Goal: Task Accomplishment & Management: Use online tool/utility

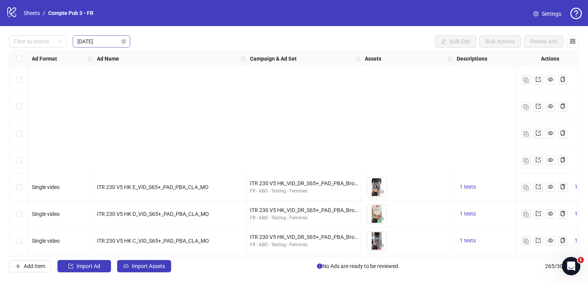
drag, startPoint x: 0, startPoint y: 0, endPoint x: 104, endPoint y: 41, distance: 112.1
click at [104, 41] on span "[DATE]" at bounding box center [101, 41] width 48 height 11
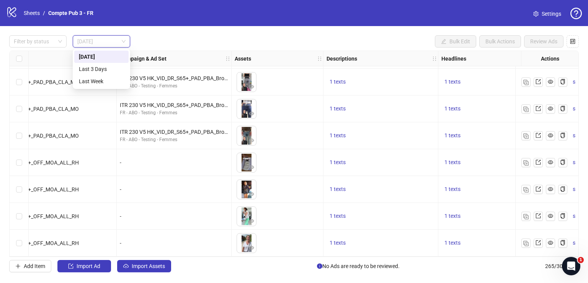
click at [105, 54] on div "[DATE]" at bounding box center [101, 56] width 45 height 8
click at [38, 15] on link "Sheets" at bounding box center [31, 13] width 19 height 8
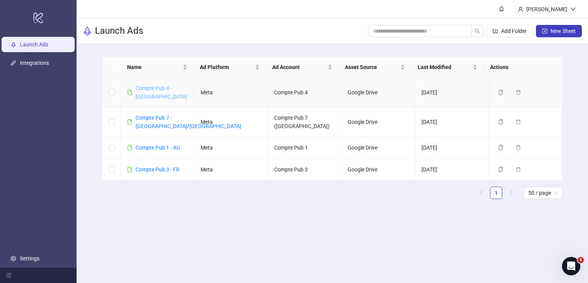
click at [152, 85] on link "Compte Pub 4 - [GEOGRAPHIC_DATA]" at bounding box center [162, 92] width 52 height 15
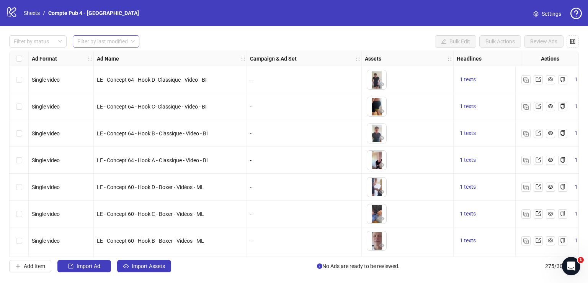
click at [116, 41] on input "search" at bounding box center [102, 41] width 51 height 11
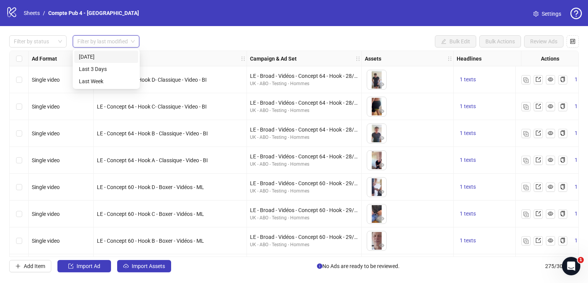
click at [114, 56] on div "[DATE]" at bounding box center [106, 56] width 55 height 8
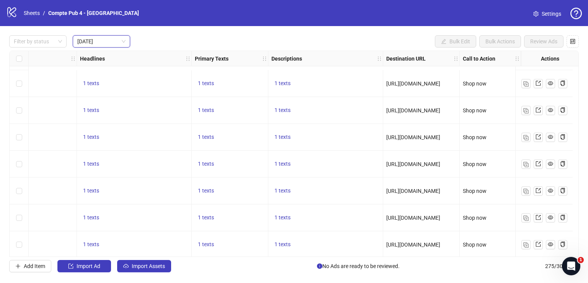
scroll to position [376, 383]
click at [34, 13] on link "Sheets" at bounding box center [31, 13] width 19 height 8
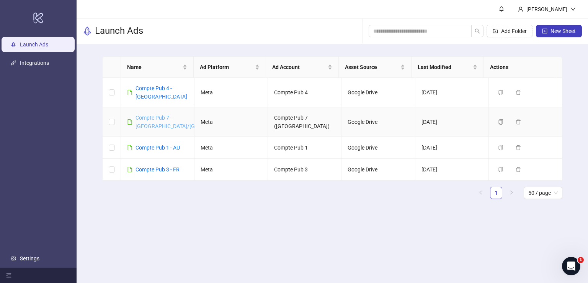
click at [149, 115] on link "Compte Pub 7 - [GEOGRAPHIC_DATA]/[GEOGRAPHIC_DATA]" at bounding box center [189, 122] width 106 height 15
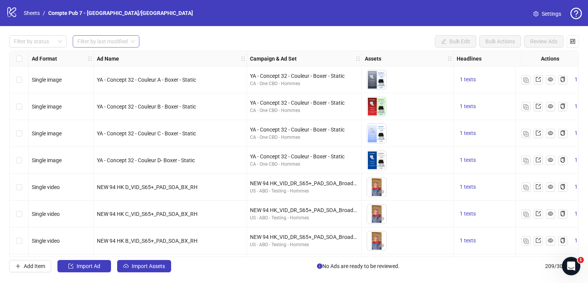
click at [123, 39] on input "search" at bounding box center [102, 41] width 51 height 11
click at [123, 51] on div "[DATE]" at bounding box center [106, 57] width 64 height 12
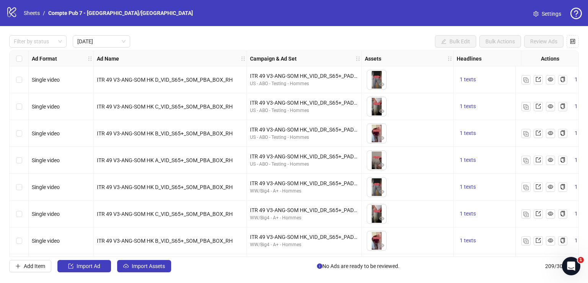
click at [123, 54] on div "Ad Name" at bounding box center [170, 58] width 153 height 15
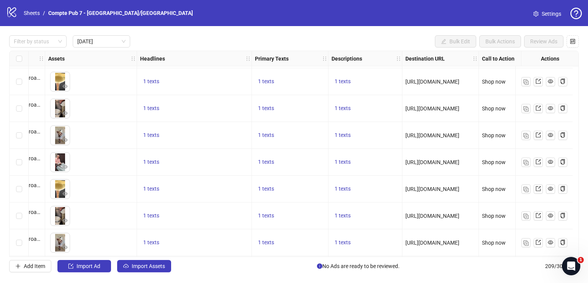
scroll to position [510, 317]
click at [35, 12] on link "Sheets" at bounding box center [31, 13] width 19 height 8
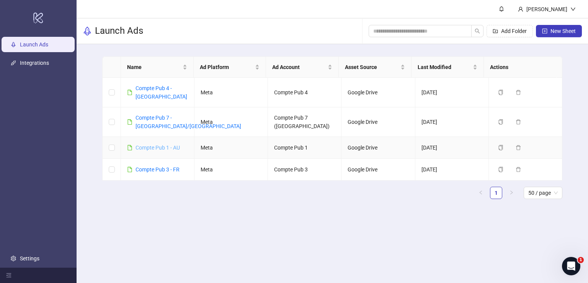
click at [146, 144] on link "Compte Pub 1 - AU" at bounding box center [158, 147] width 44 height 6
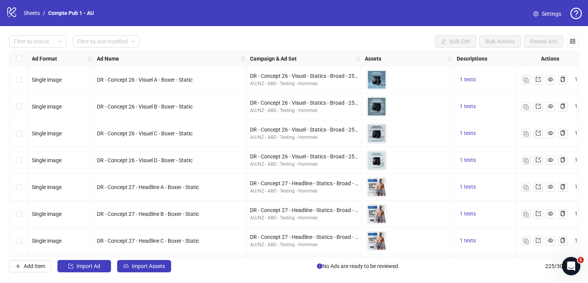
click at [104, 36] on input "search" at bounding box center [102, 41] width 51 height 11
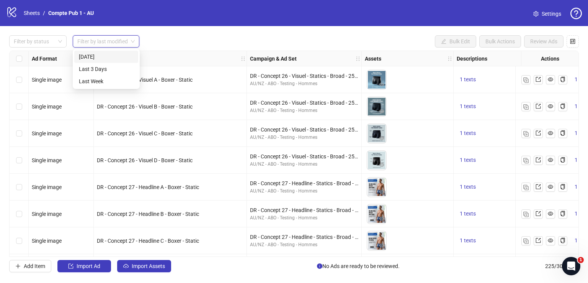
click at [110, 54] on div "[DATE]" at bounding box center [106, 56] width 55 height 8
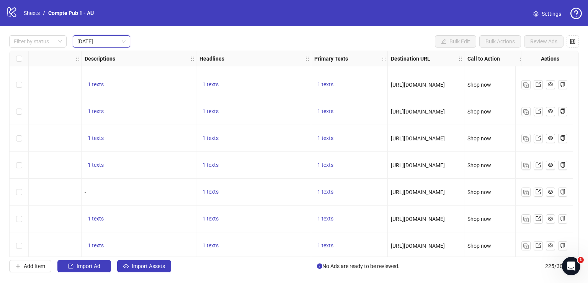
scroll to position [268, 372]
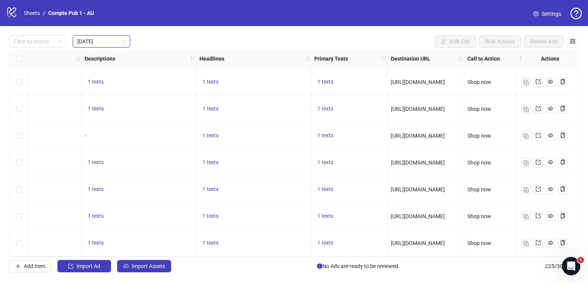
click at [38, 13] on link "Sheets" at bounding box center [31, 13] width 19 height 8
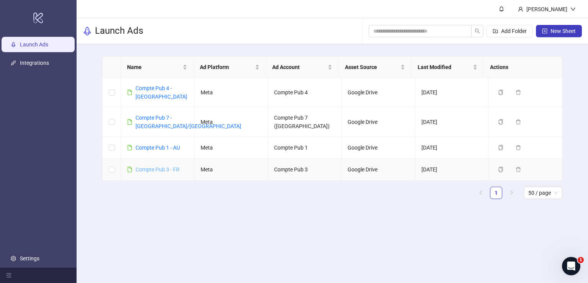
click at [144, 166] on link "Compte Pub 3 - FR" at bounding box center [158, 169] width 44 height 6
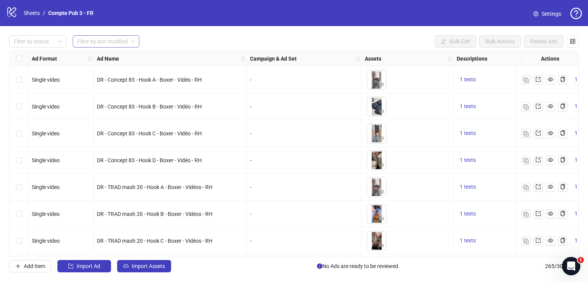
click at [105, 41] on input "search" at bounding box center [102, 41] width 51 height 11
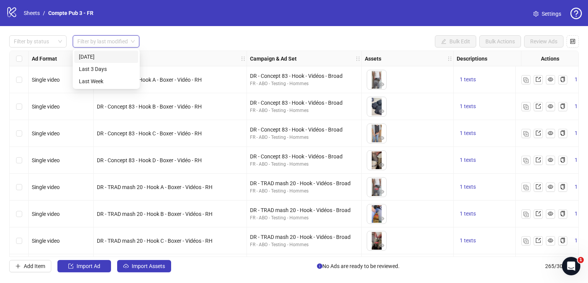
click at [107, 52] on div "[DATE]" at bounding box center [106, 57] width 64 height 12
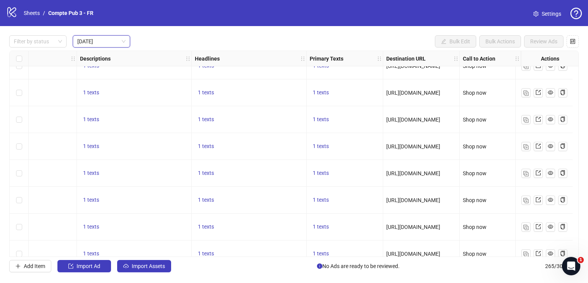
scroll to position [161, 383]
